Goal: Task Accomplishment & Management: Find specific page/section

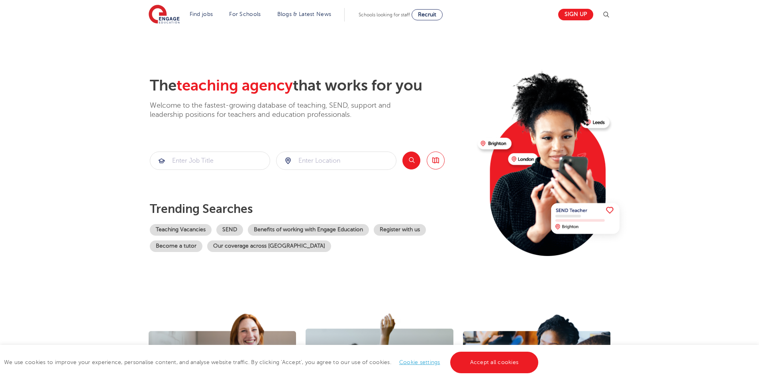
click at [109, 127] on section "The teaching agency that works for you Welcome to the fastest-growing database …" at bounding box center [379, 160] width 759 height 263
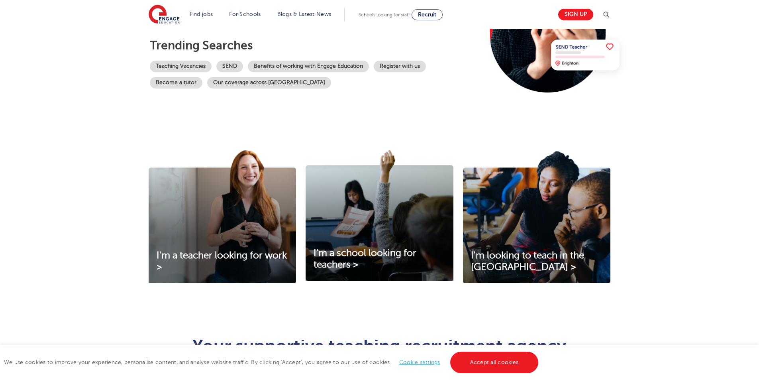
scroll to position [119, 0]
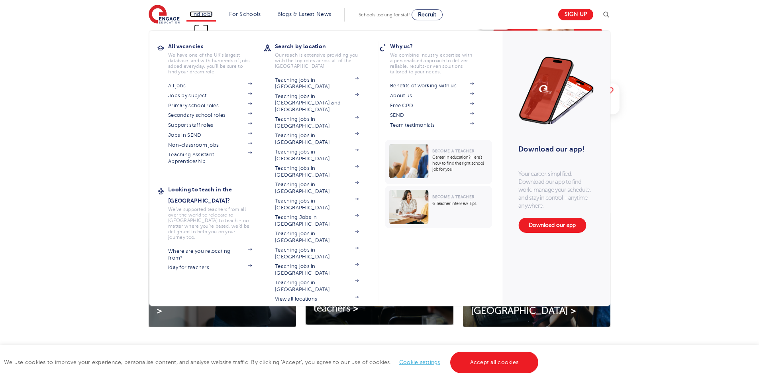
click at [194, 15] on link "Find jobs" at bounding box center [201, 14] width 23 height 6
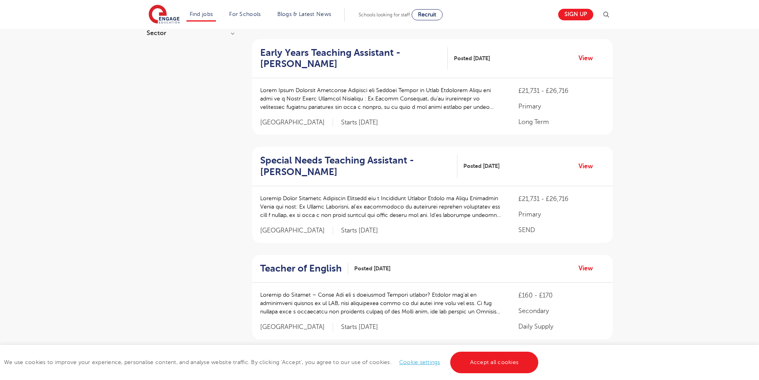
scroll to position [199, 0]
